Goal: Task Accomplishment & Management: Manage account settings

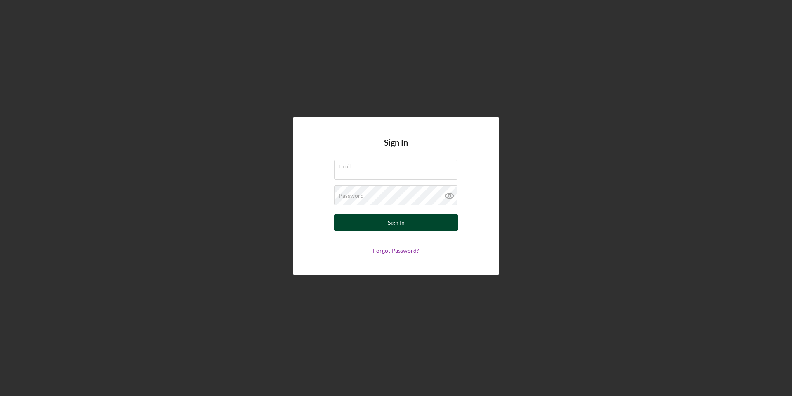
type input "[PERSON_NAME][EMAIL_ADDRESS][PERSON_NAME][DOMAIN_NAME]"
click at [396, 224] on div "Sign In" at bounding box center [396, 222] width 17 height 16
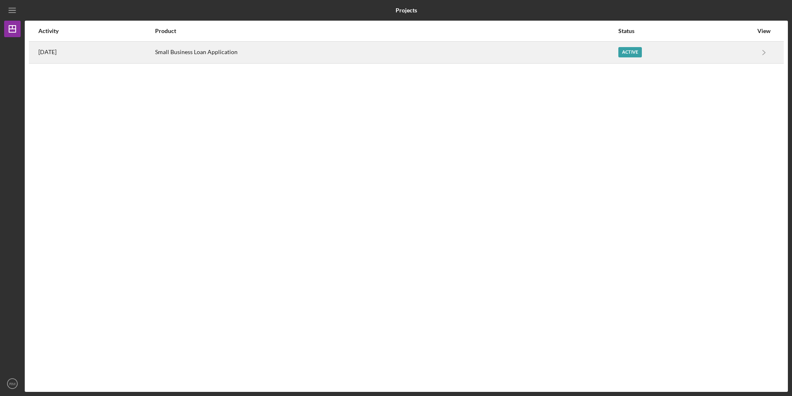
click at [721, 52] on div "Active" at bounding box center [685, 52] width 134 height 21
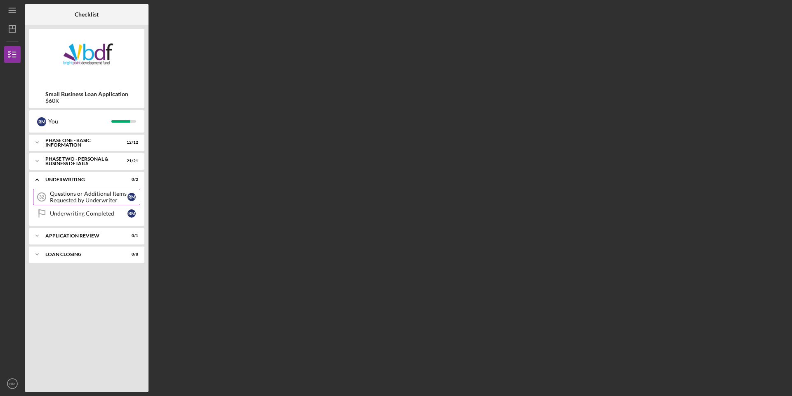
click at [90, 198] on div "Questions or Additional Items Requested by Underwriter" at bounding box center [89, 196] width 78 height 13
